Goal: Task Accomplishment & Management: Manage account settings

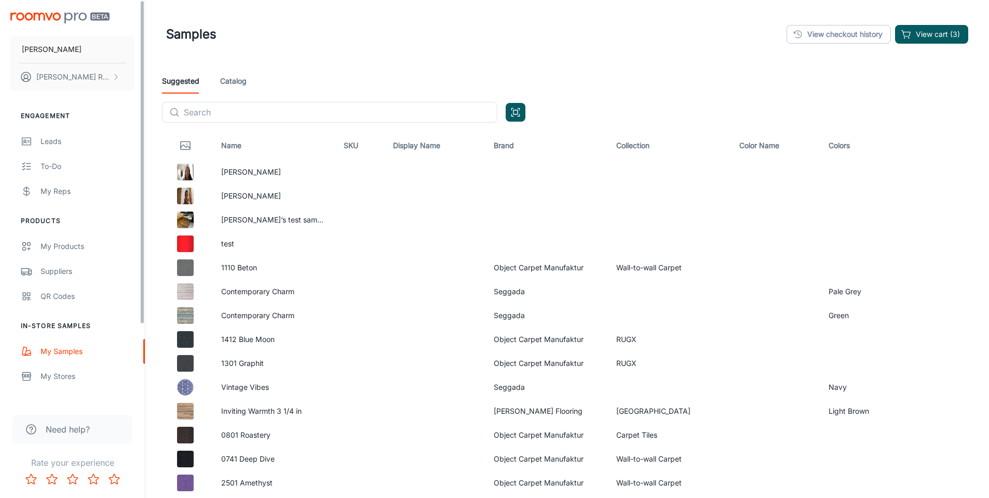
click at [61, 20] on img "scrollable content" at bounding box center [59, 17] width 99 height 11
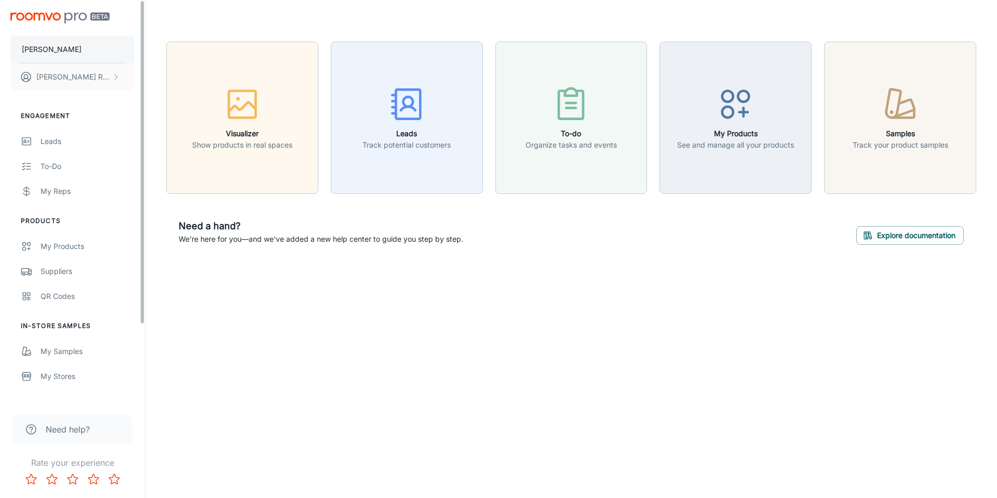
click at [110, 52] on button "[PERSON_NAME]" at bounding box center [72, 49] width 124 height 27
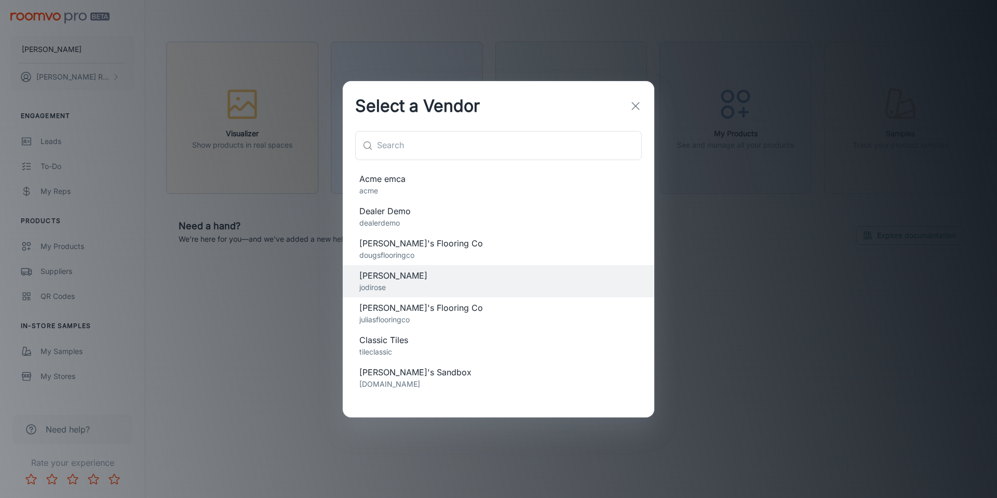
click at [421, 340] on span "Classic Tiles" at bounding box center [498, 339] width 278 height 12
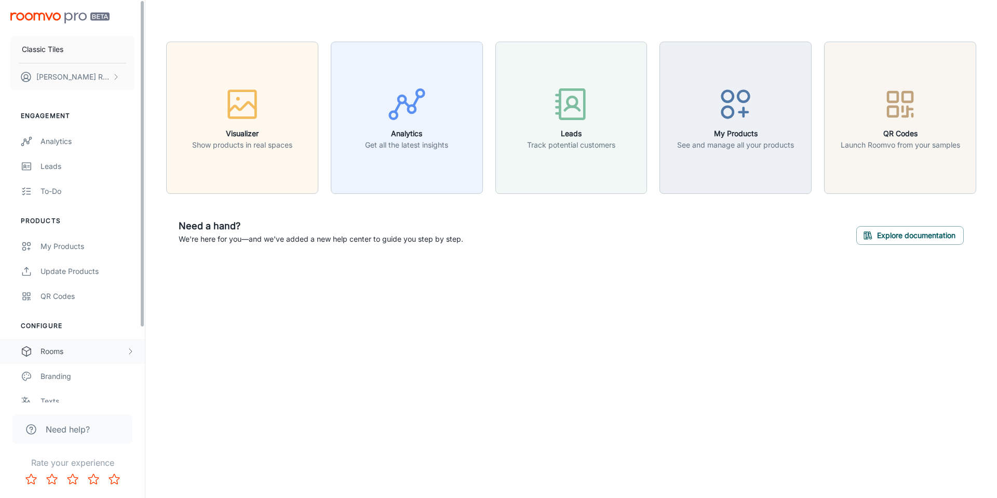
scroll to position [91, 0]
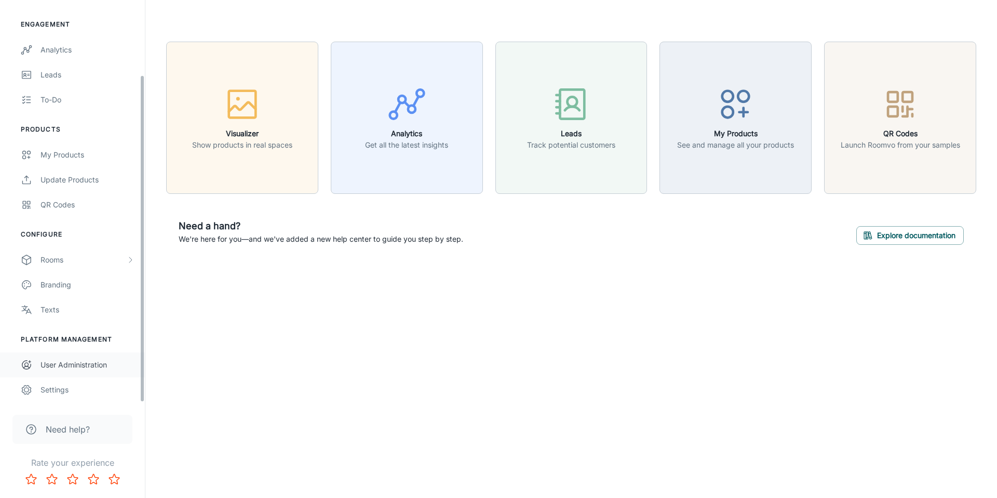
click at [91, 360] on div "User Administration" at bounding box center [88, 364] width 94 height 11
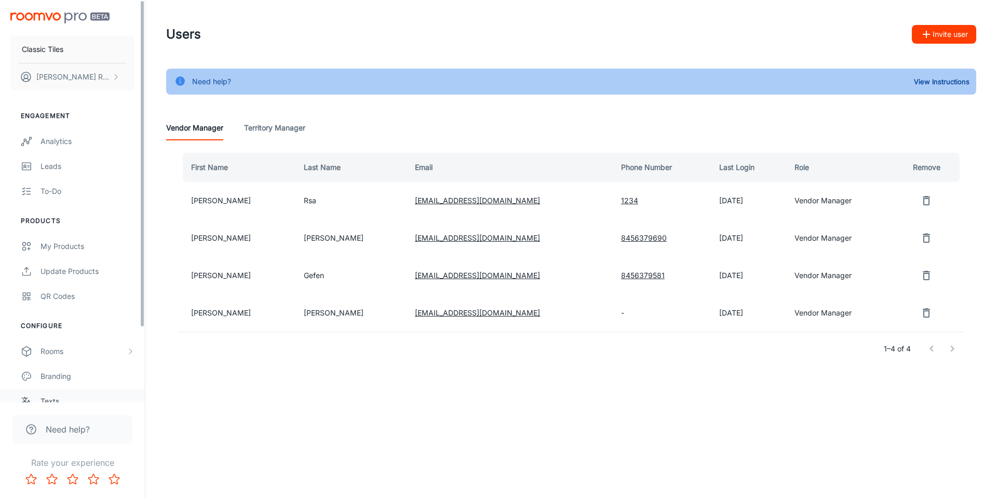
scroll to position [91, 0]
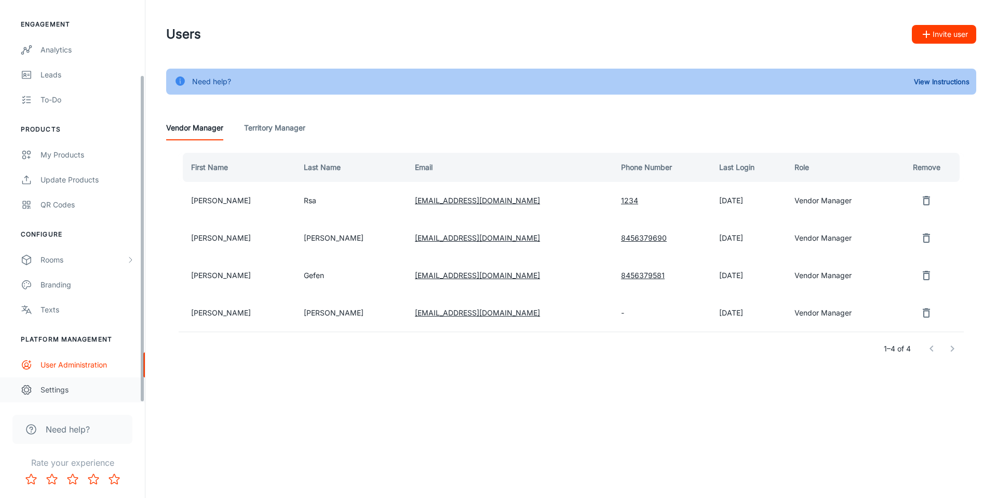
click at [90, 401] on div "Classic Tiles Jeff Rsa Engagement Analytics Leads To-do Products My Products Up…" at bounding box center [72, 201] width 145 height 402
click at [94, 392] on div "Settings" at bounding box center [88, 389] width 94 height 11
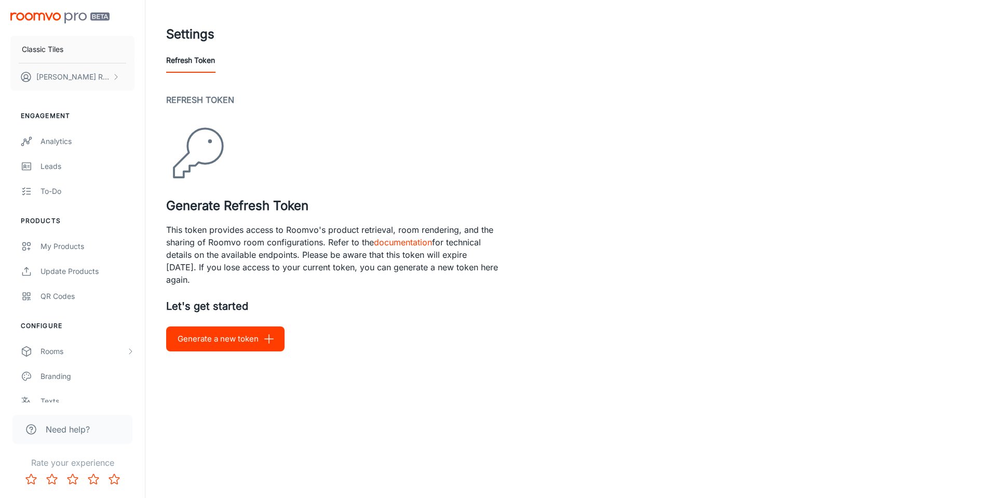
click at [228, 347] on button "Generate a new token" at bounding box center [225, 338] width 118 height 25
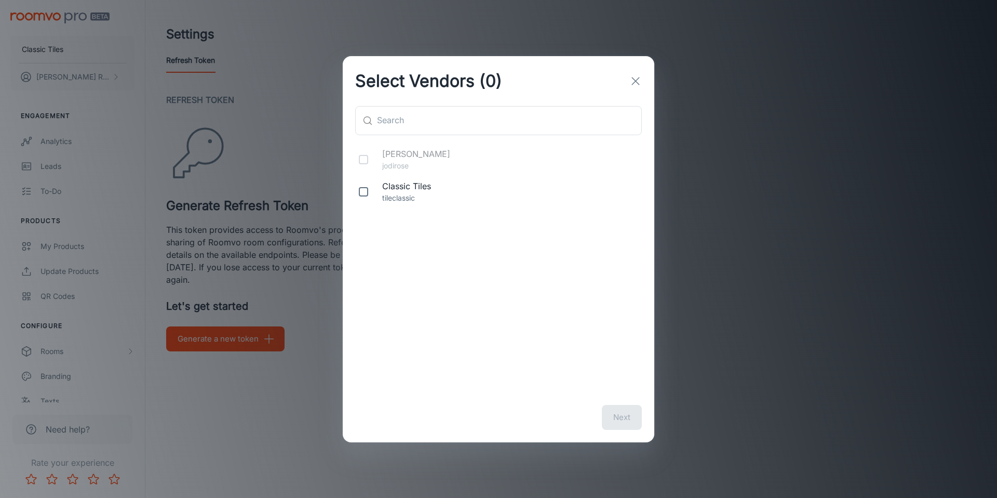
click at [357, 196] on input "checkbox" at bounding box center [363, 191] width 21 height 21
checkbox input "true"
click at [623, 413] on button "Next" at bounding box center [622, 417] width 40 height 25
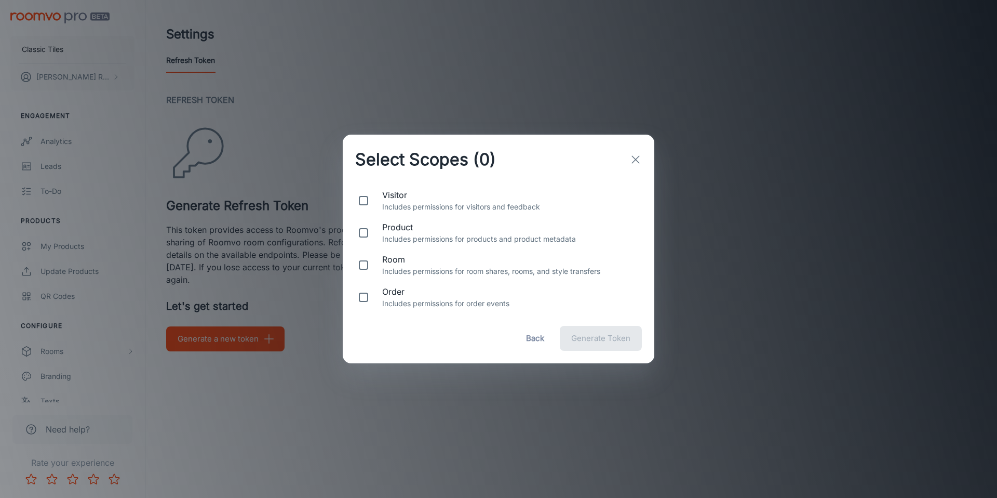
click at [635, 154] on icon "button" at bounding box center [635, 159] width 12 height 12
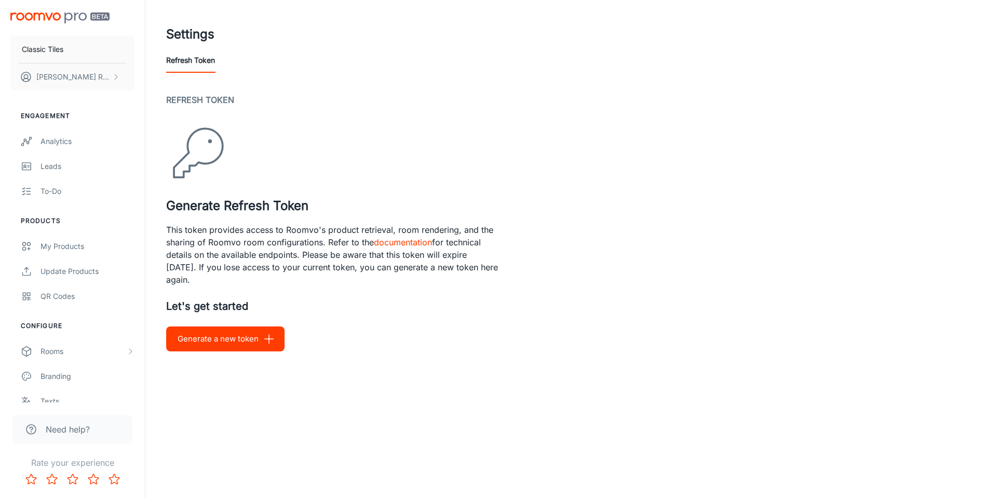
click at [475, 105] on h2 "Refresh Token" at bounding box center [571, 99] width 810 height 12
click at [61, 53] on p "Classic Tiles" at bounding box center [43, 49] width 42 height 11
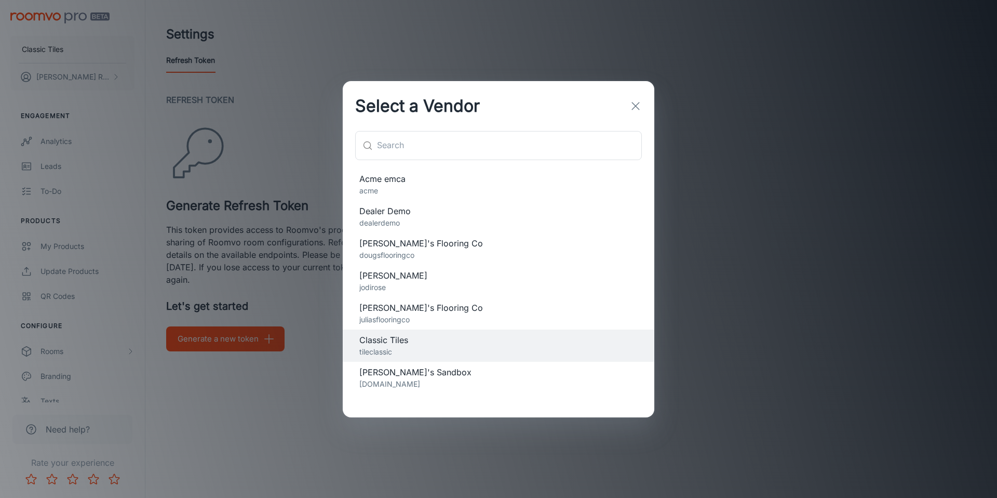
click at [654, 51] on div "Select a Vendor ​ ​ Acme emca acme Dealer Demo dealerdemo Doug's Flooring Co do…" at bounding box center [498, 249] width 997 height 498
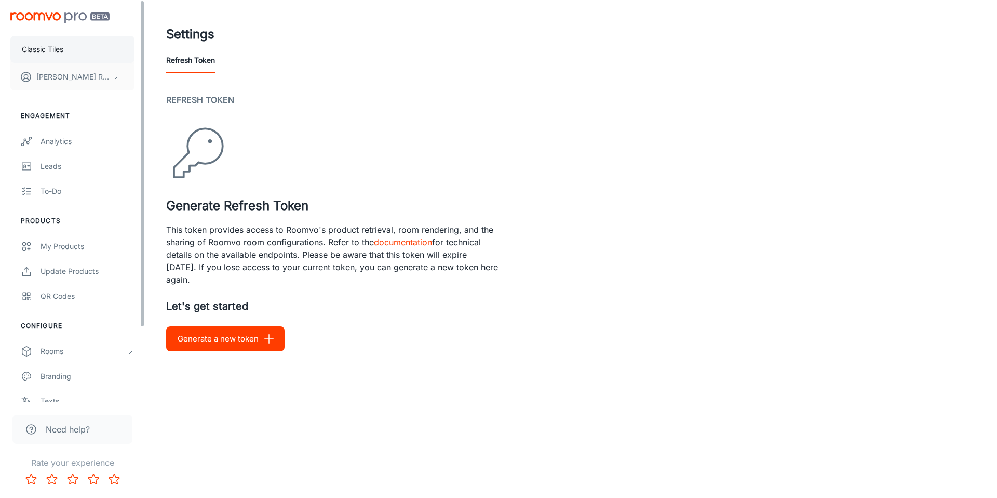
drag, startPoint x: 0, startPoint y: 37, endPoint x: 37, endPoint y: 45, distance: 38.2
click at [0, 37] on div "Classic Tiles Jeff Rsa" at bounding box center [72, 49] width 145 height 99
click at [65, 46] on button "Classic Tiles" at bounding box center [72, 49] width 124 height 27
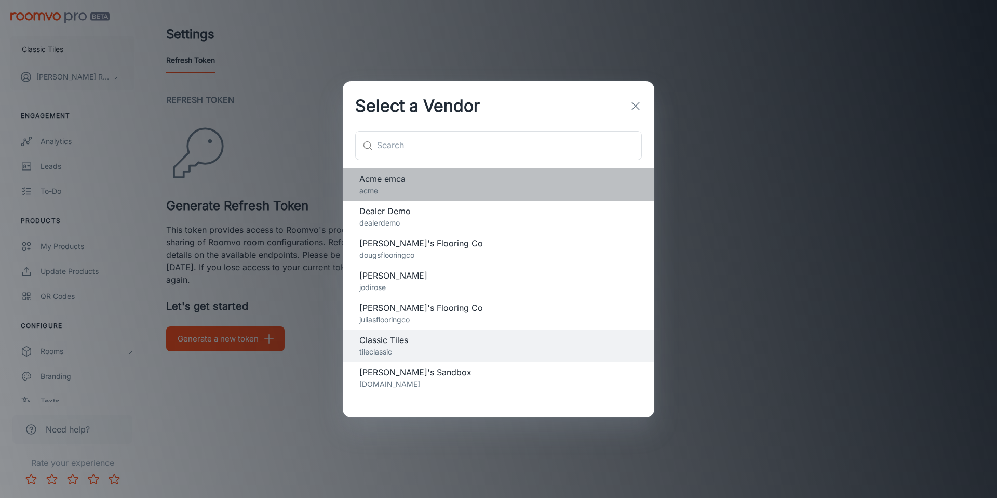
click at [403, 188] on p "acme" at bounding box center [498, 190] width 278 height 11
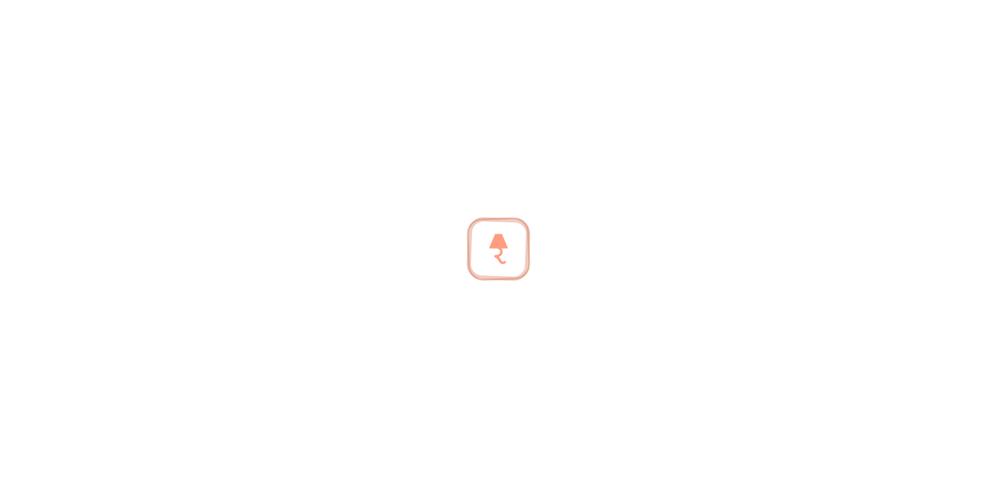
click at [89, 15] on div at bounding box center [498, 249] width 997 height 498
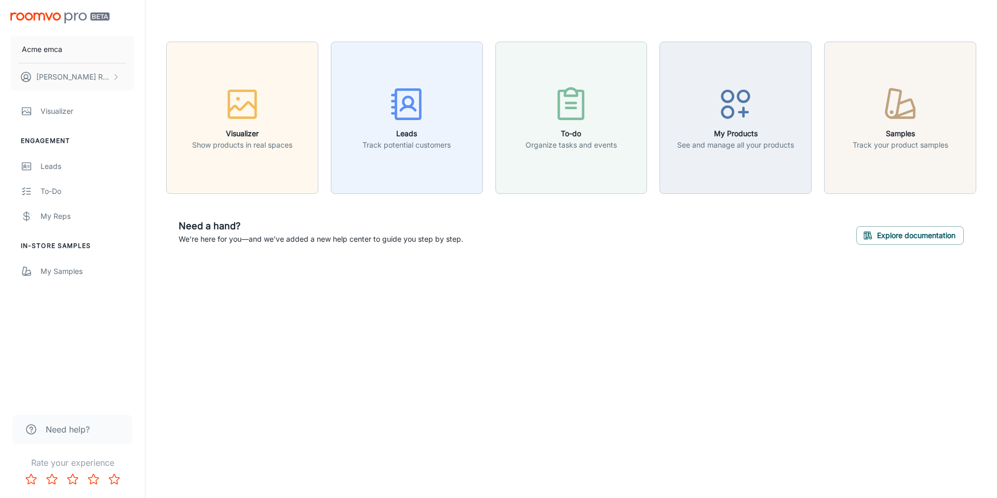
click at [666, 230] on div "Need a hand? We're here for you—and we've added a new help center to guide you …" at bounding box center [571, 231] width 810 height 51
